Goal: Communication & Community: Answer question/provide support

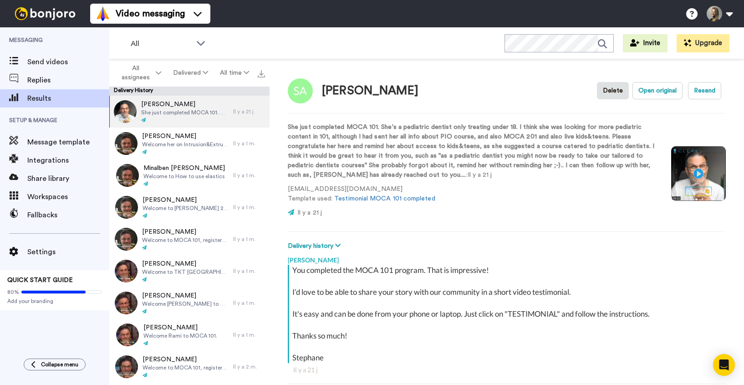
click at [51, 56] on div "Send videos" at bounding box center [54, 62] width 109 height 18
type textarea "x"
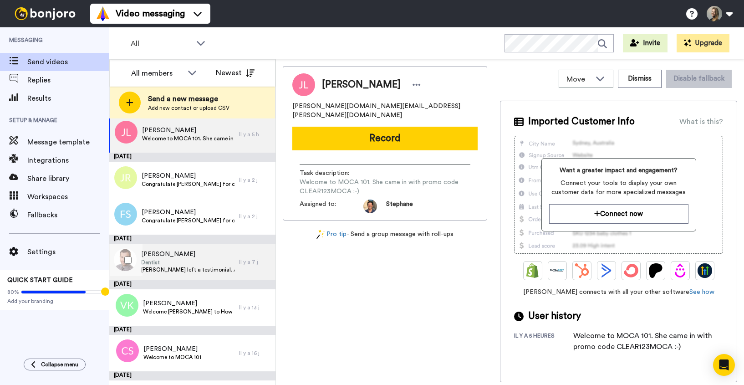
scroll to position [13, 0]
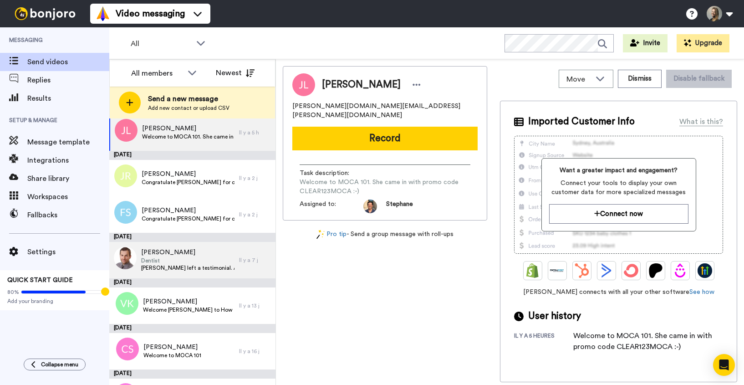
click at [176, 267] on span "Gordon left a testimonial. As discussed, could you leave him a personal message…" at bounding box center [187, 267] width 93 height 7
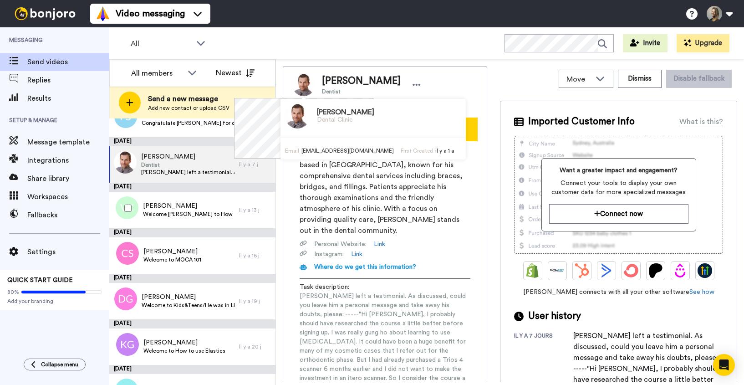
scroll to position [108, 0]
